Goal: Communication & Community: Ask a question

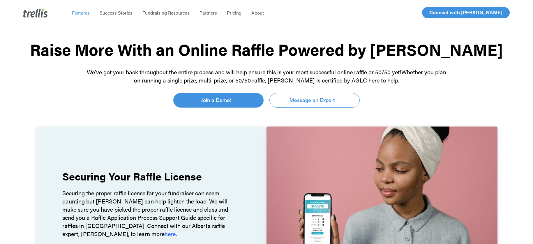
click at [86, 14] on span "Features" at bounding box center [81, 12] width 18 height 7
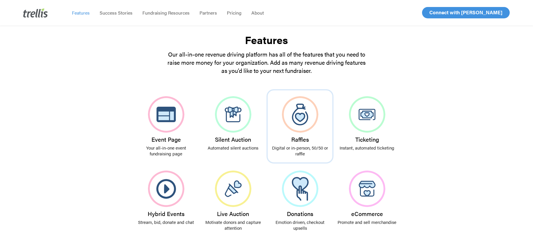
scroll to position [72, 0]
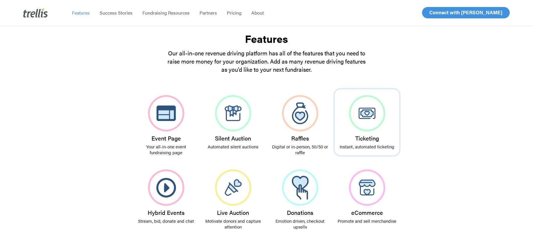
click at [374, 140] on h3 "Ticketing" at bounding box center [367, 138] width 59 height 6
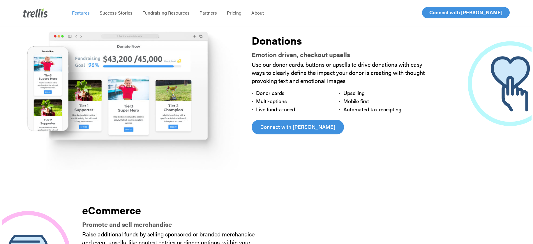
scroll to position [1380, 0]
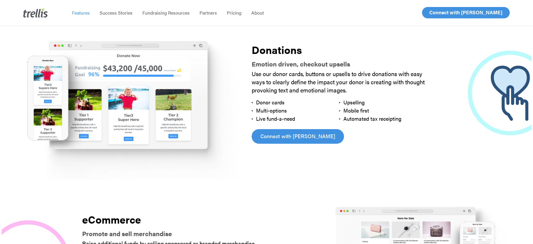
scroll to position [72, 0]
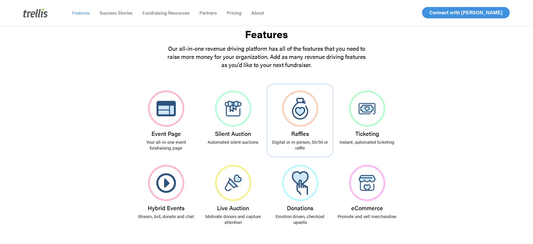
click at [302, 124] on img at bounding box center [300, 108] width 36 height 36
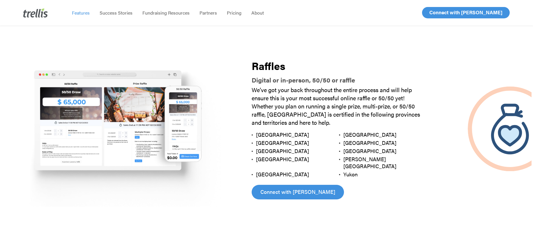
scroll to position [648, 0]
click at [265, 134] on span "Alberta" at bounding box center [282, 134] width 53 height 7
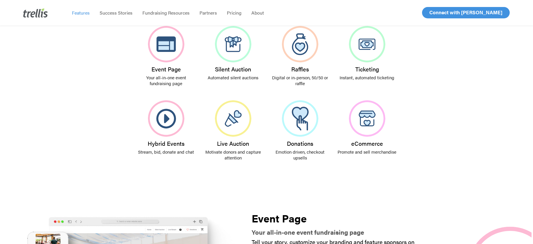
scroll to position [141, 0]
click at [233, 14] on span "Pricing" at bounding box center [234, 12] width 15 height 7
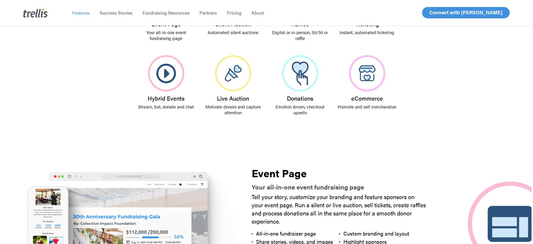
scroll to position [64, 0]
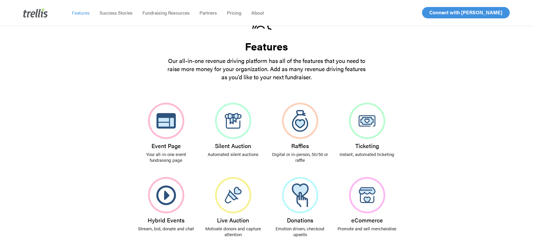
scroll to position [77, 0]
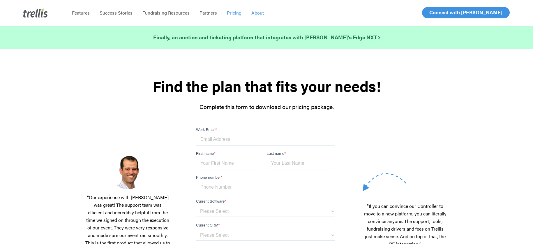
click at [263, 14] on span "About" at bounding box center [257, 12] width 13 height 7
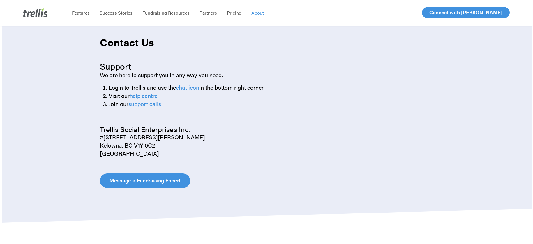
scroll to position [649, 0]
click at [147, 178] on span "Message a Fundraising Expert" at bounding box center [145, 180] width 71 height 8
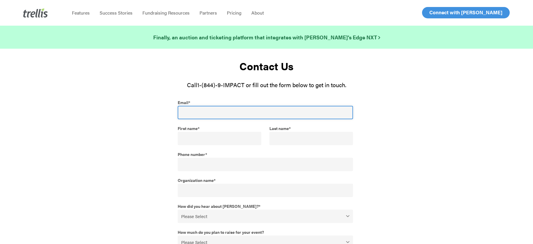
click at [197, 113] on input "Email *" at bounding box center [265, 112] width 175 height 13
type input "[EMAIL_ADDRESS][DOMAIN_NAME]"
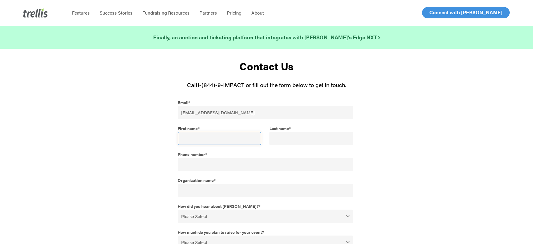
click at [212, 143] on input "First name *" at bounding box center [220, 138] width 84 height 13
type input "Becca"
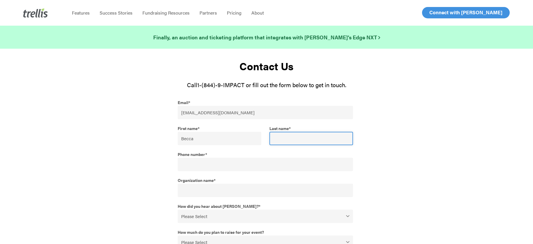
click at [279, 140] on input "Last name *" at bounding box center [312, 138] width 84 height 13
type input "[PERSON_NAME]"
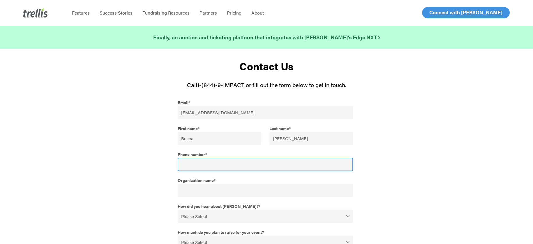
click at [264, 166] on input "Phone number *" at bounding box center [265, 164] width 175 height 13
type input "[PHONE_NUMBER]"
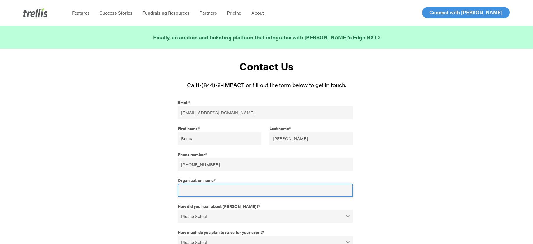
click at [231, 191] on input "Organization name *" at bounding box center [265, 190] width 175 height 13
type input "Nose Creek Swim Association"
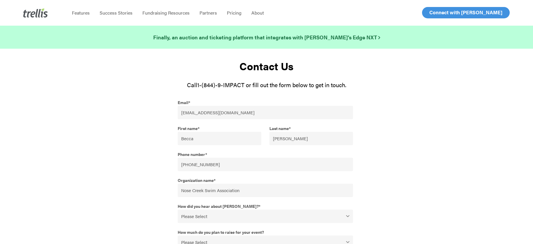
click at [251, 212] on select "Please Select Webinar or Conference Social Media Google Search Google Ad Referr…" at bounding box center [265, 216] width 175 height 13
select select "Google"
click at [178, 210] on select "Please Select Webinar or Conference Social Media Google Search Google Ad Referr…" at bounding box center [265, 216] width 175 height 13
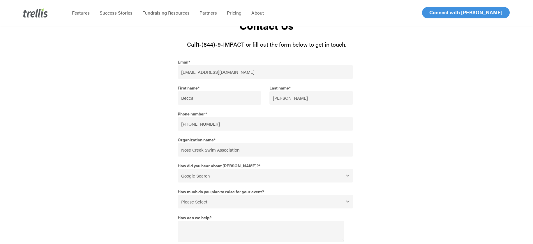
scroll to position [76, 0]
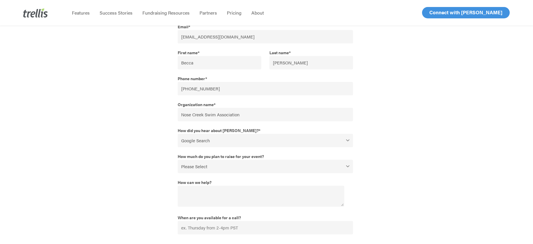
click at [272, 168] on select "Please Select $0 - $49,999 $50,000 - $99,999 $100,000 - $249,999 $250,000 - $49…" at bounding box center [265, 166] width 175 height 13
select select "$50,000 - $99,999"
click at [178, 160] on select "Please Select $0 - $49,999 $50,000 - $99,999 $100,000 - $249,999 $250,000 - $49…" at bounding box center [265, 166] width 175 height 13
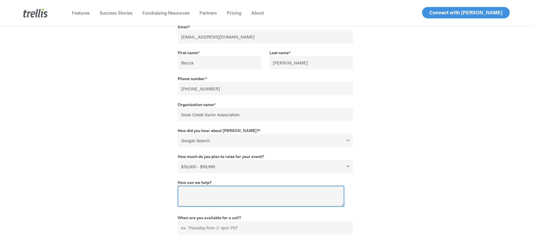
click at [222, 190] on textarea "How can we help?" at bounding box center [261, 196] width 166 height 21
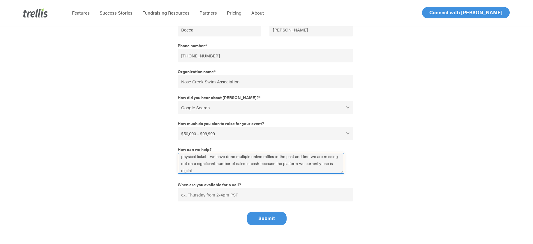
scroll to position [135, 0]
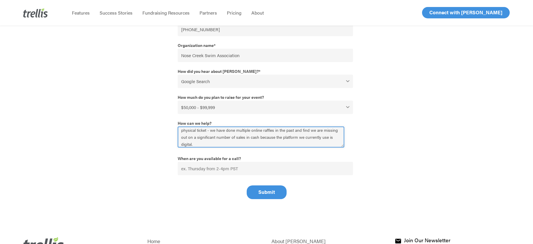
type textarea "I am looking for a raffle platform that will allow both online sales and cash s…"
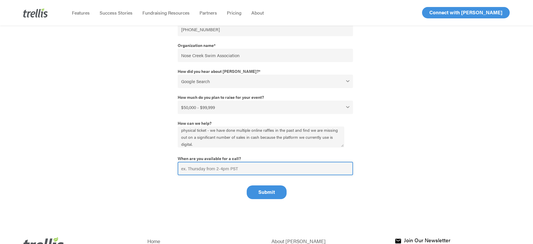
click at [251, 173] on input "When are you available for a call?" at bounding box center [265, 168] width 175 height 13
click at [290, 170] on input "Would prefer an email - if you are able to accomodate" at bounding box center [265, 168] width 175 height 13
drag, startPoint x: 289, startPoint y: 169, endPoint x: 261, endPoint y: 170, distance: 28.3
click at [261, 170] on input "Would prefer an email - if you are able to accomodate" at bounding box center [265, 168] width 175 height 13
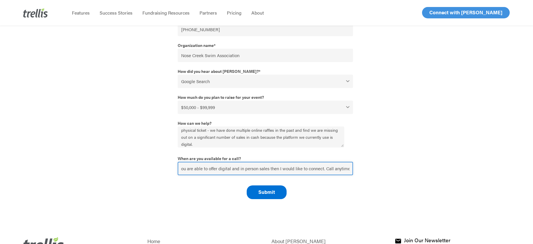
type input "Would prefer an email - if you are able to offer digital and in person sales th…"
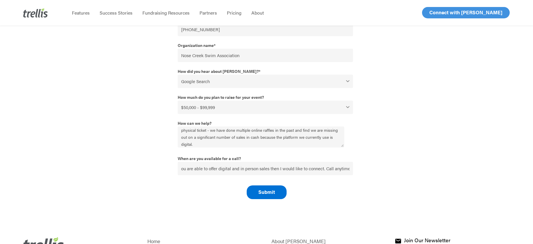
click at [254, 196] on input "Submit" at bounding box center [267, 192] width 40 height 14
